Goal: Task Accomplishment & Management: Use online tool/utility

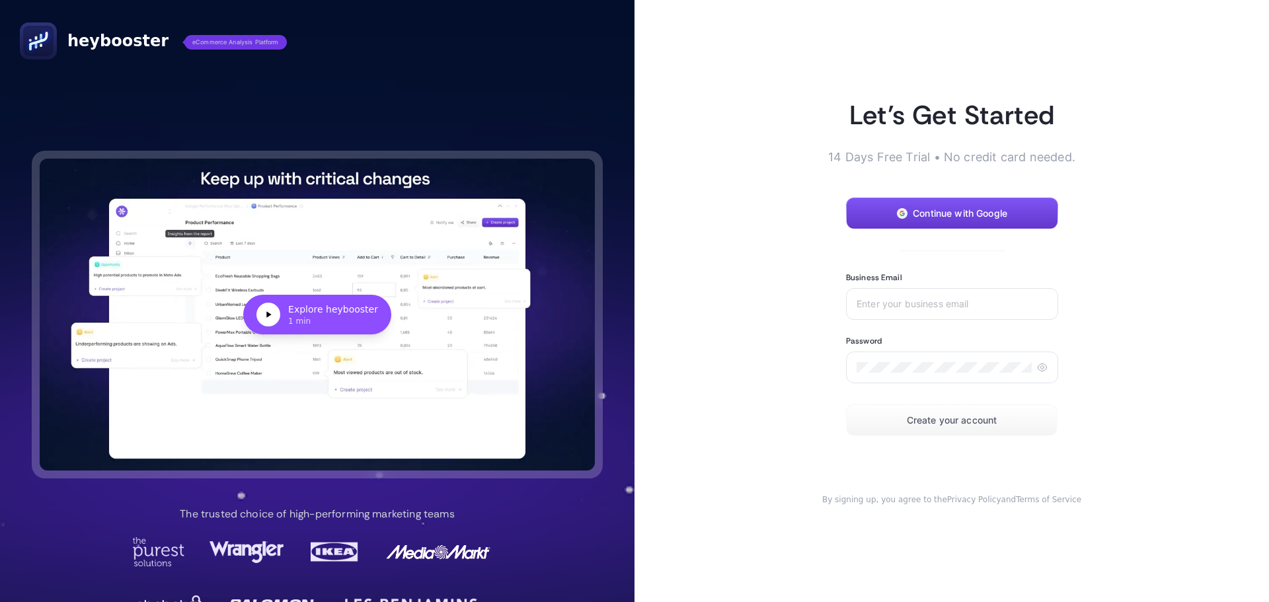
click at [975, 209] on span "Continue with Google" at bounding box center [960, 213] width 95 height 11
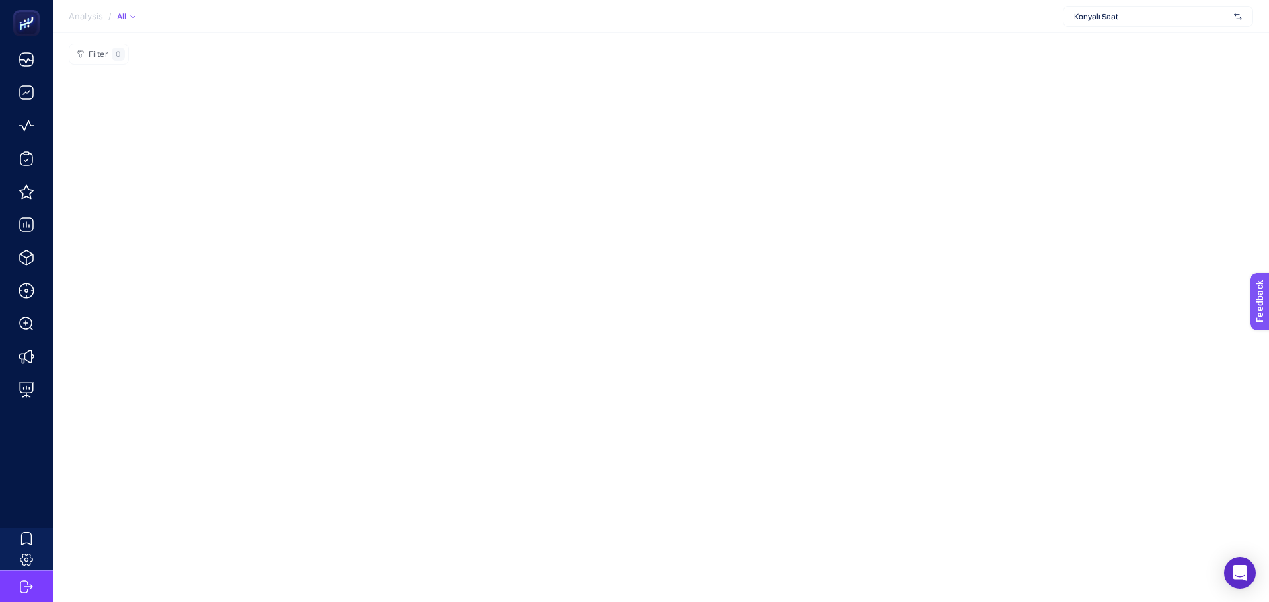
click at [120, 19] on div "All" at bounding box center [126, 16] width 19 height 11
click at [118, 17] on div "All" at bounding box center [126, 16] width 19 height 11
click at [95, 15] on span "Analysis" at bounding box center [86, 16] width 34 height 11
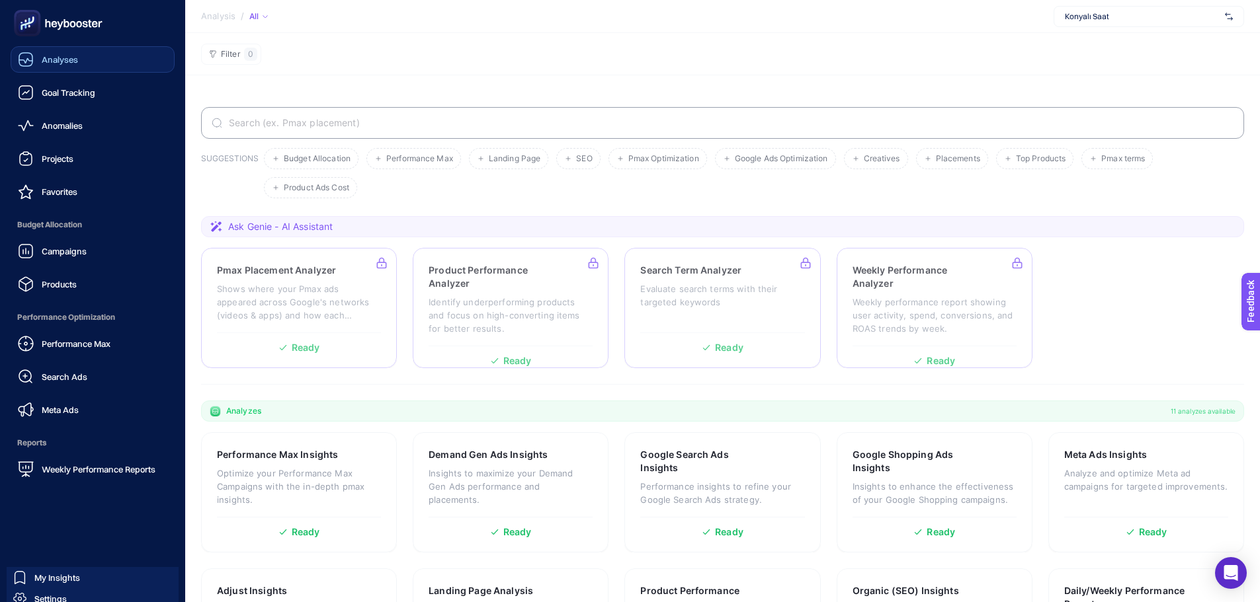
click at [61, 55] on span "Analyses" at bounding box center [60, 59] width 36 height 11
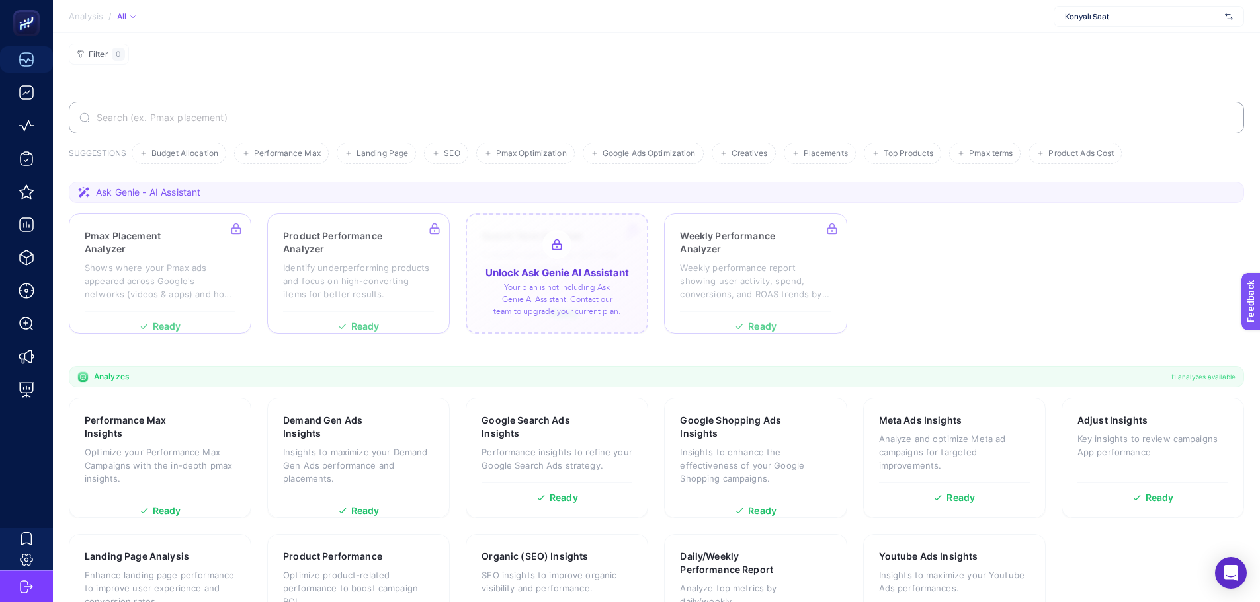
scroll to position [73, 0]
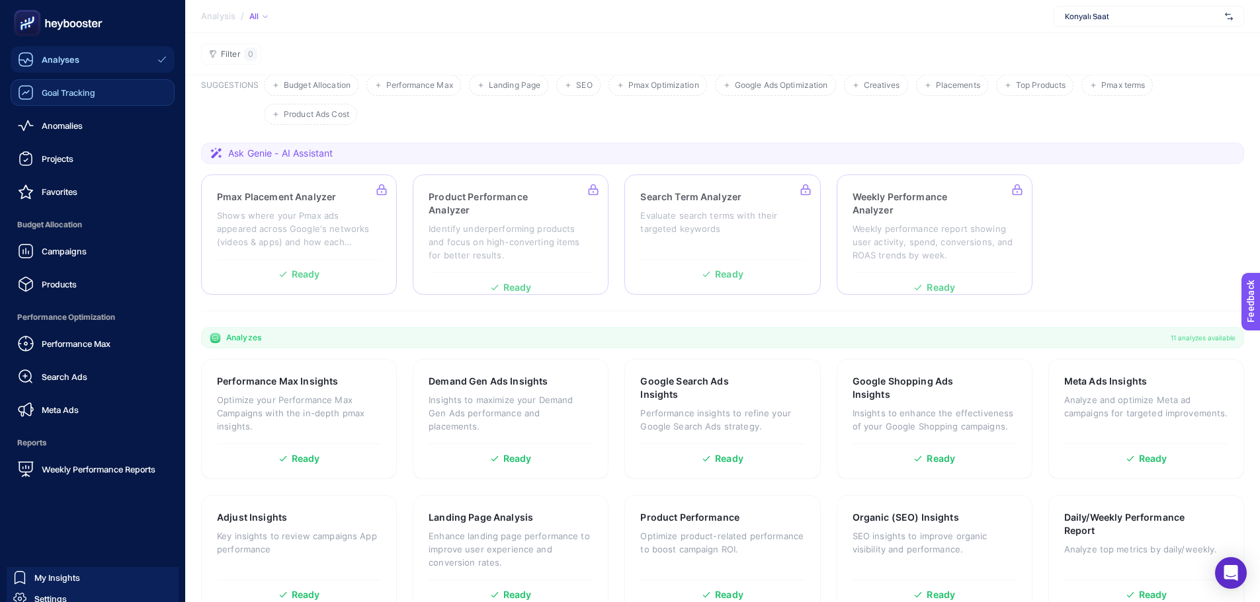
click at [59, 90] on span "Goal Tracking" at bounding box center [69, 92] width 54 height 11
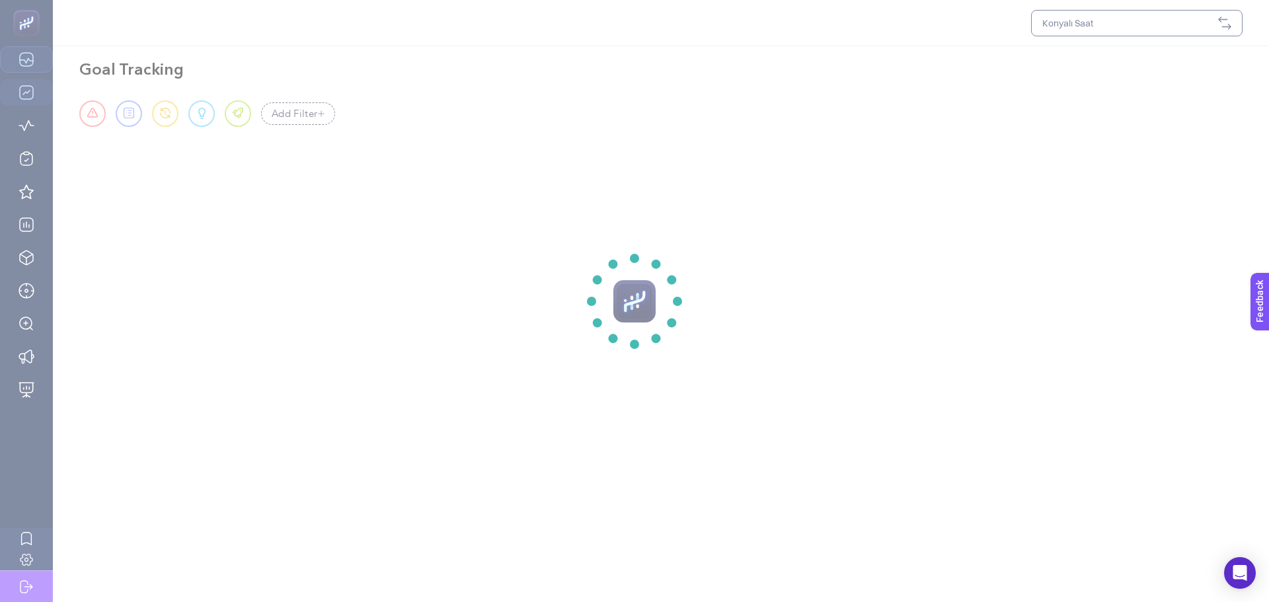
click at [1178, 21] on section at bounding box center [634, 301] width 1269 height 602
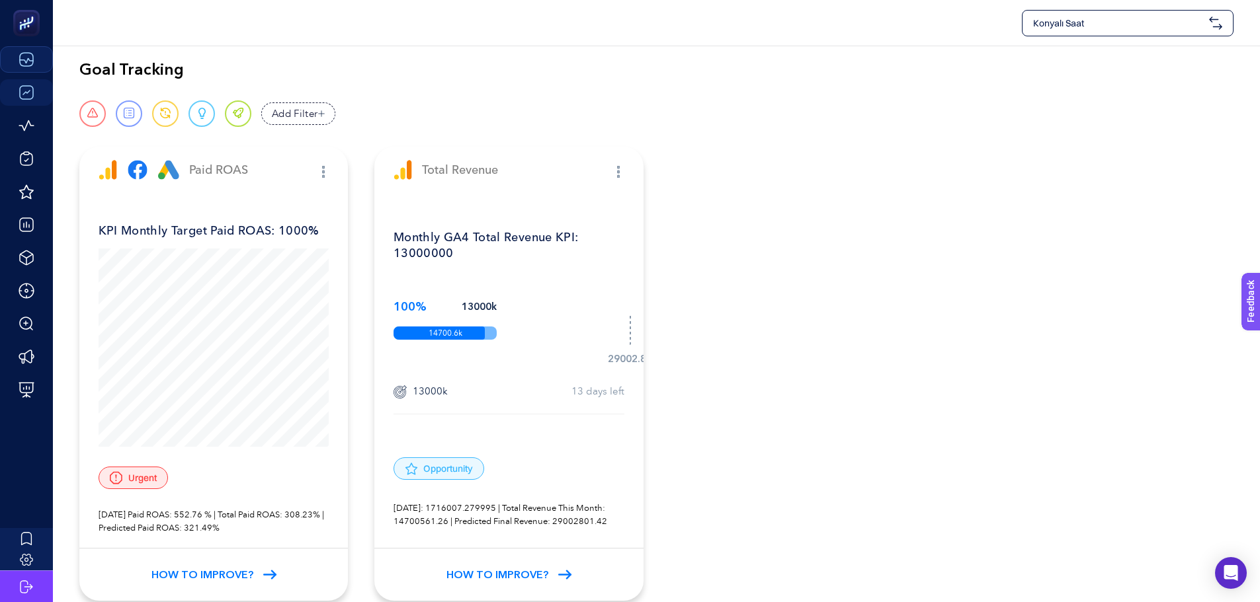
click at [274, 50] on div "Goal Tracking Urgent Report Warning Opportunity Perfect Add Filter Fields Tags …" at bounding box center [656, 332] width 1207 height 573
drag, startPoint x: 529, startPoint y: 64, endPoint x: 519, endPoint y: 72, distance: 12.7
click at [529, 65] on div "Goal Tracking" at bounding box center [656, 70] width 1154 height 21
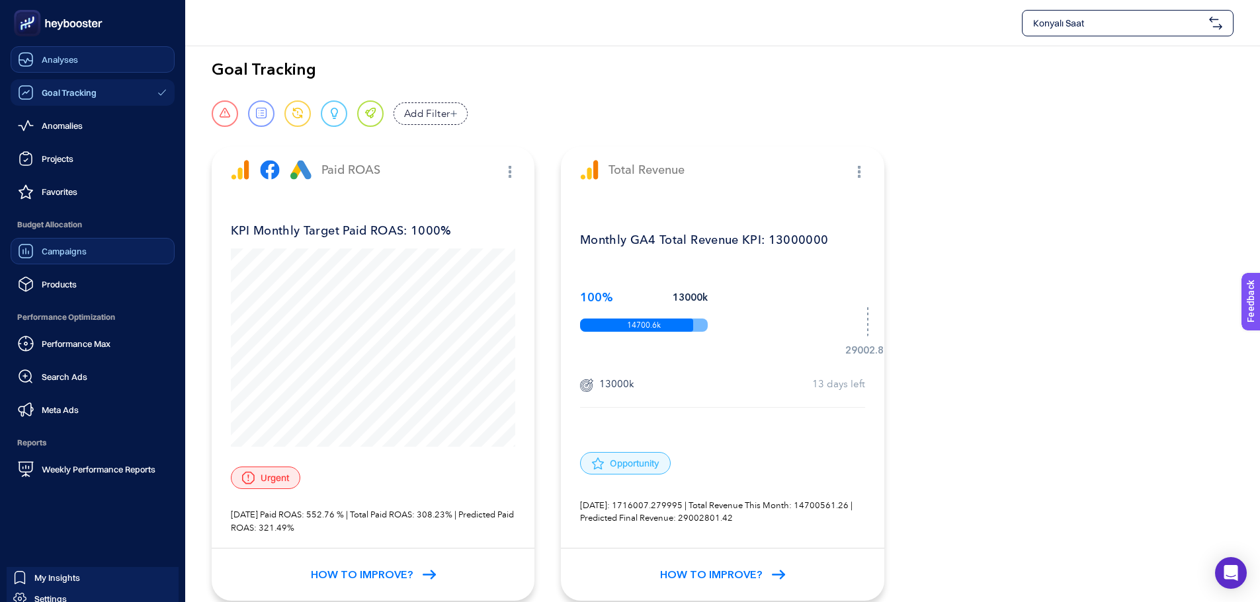
click at [70, 255] on span "Campaigns" at bounding box center [64, 251] width 45 height 11
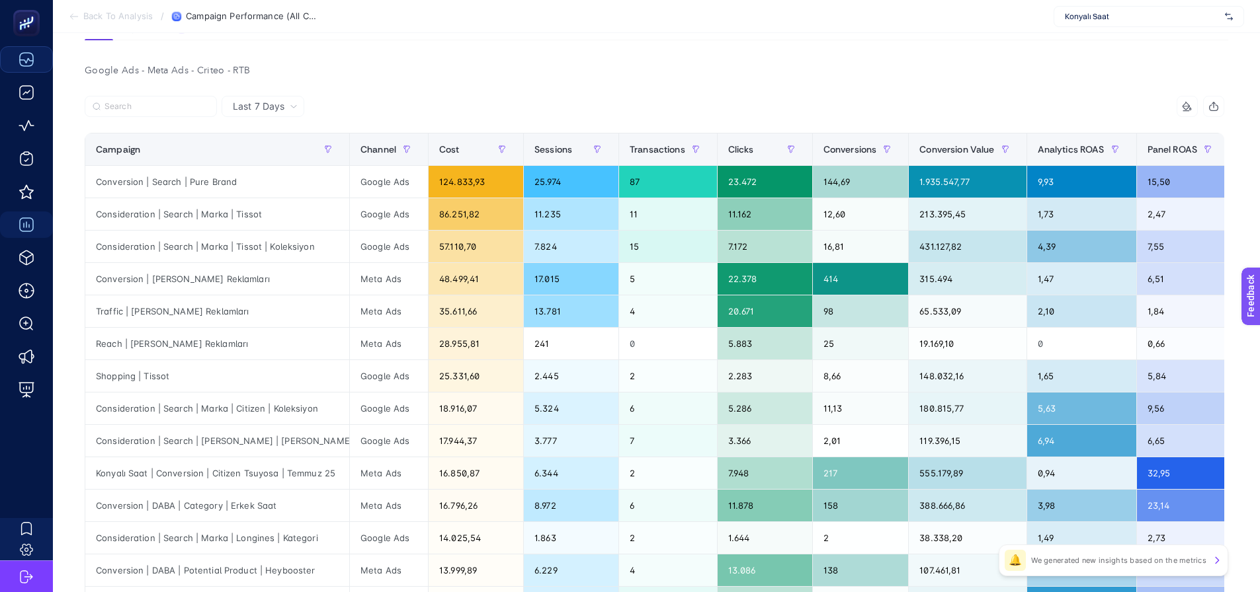
scroll to position [132, 0]
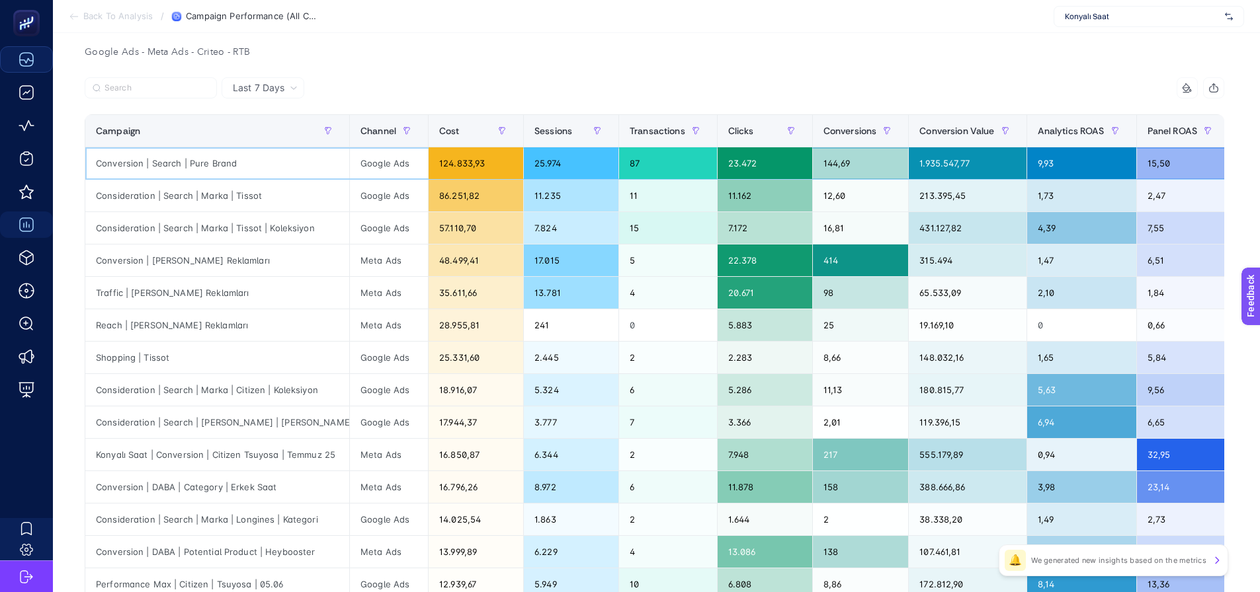
click at [188, 163] on div "Conversion | Search | Pure Brand" at bounding box center [217, 163] width 264 height 32
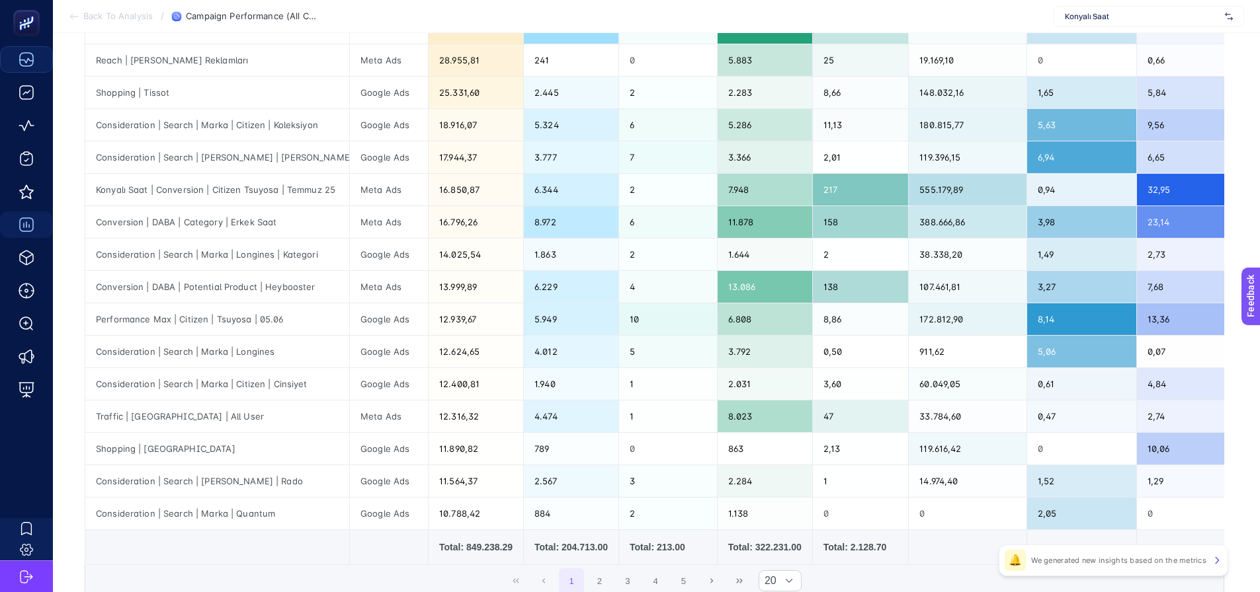
scroll to position [514, 0]
